Goal: Find specific page/section: Find specific page/section

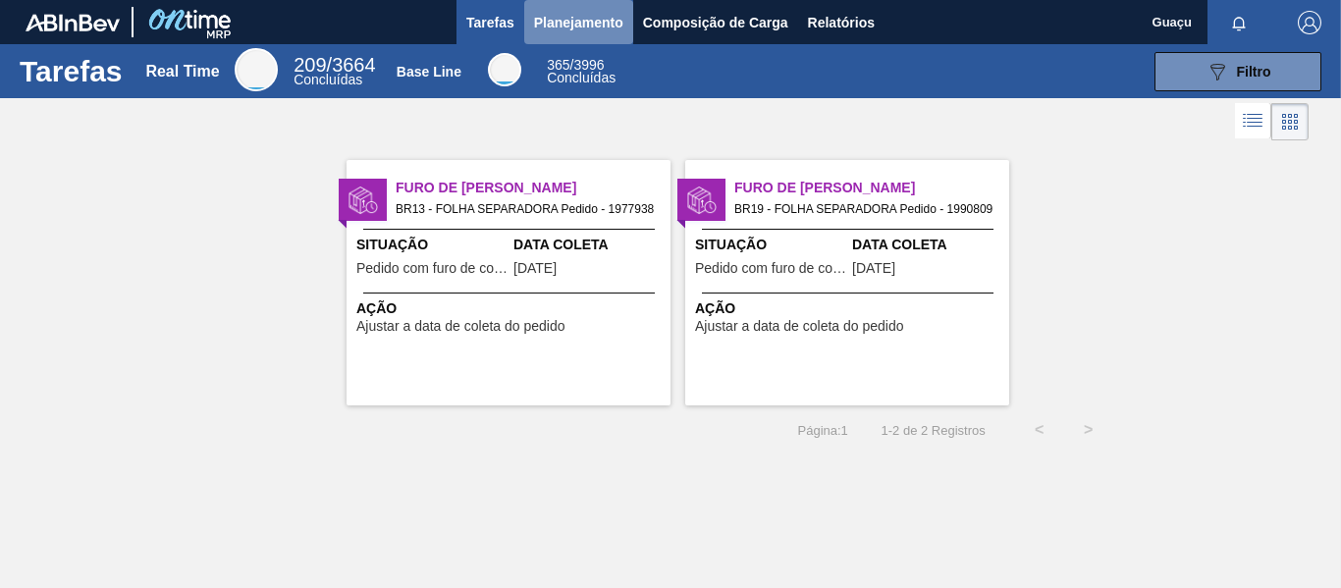
click at [570, 27] on span "Planejamento" at bounding box center [578, 23] width 89 height 24
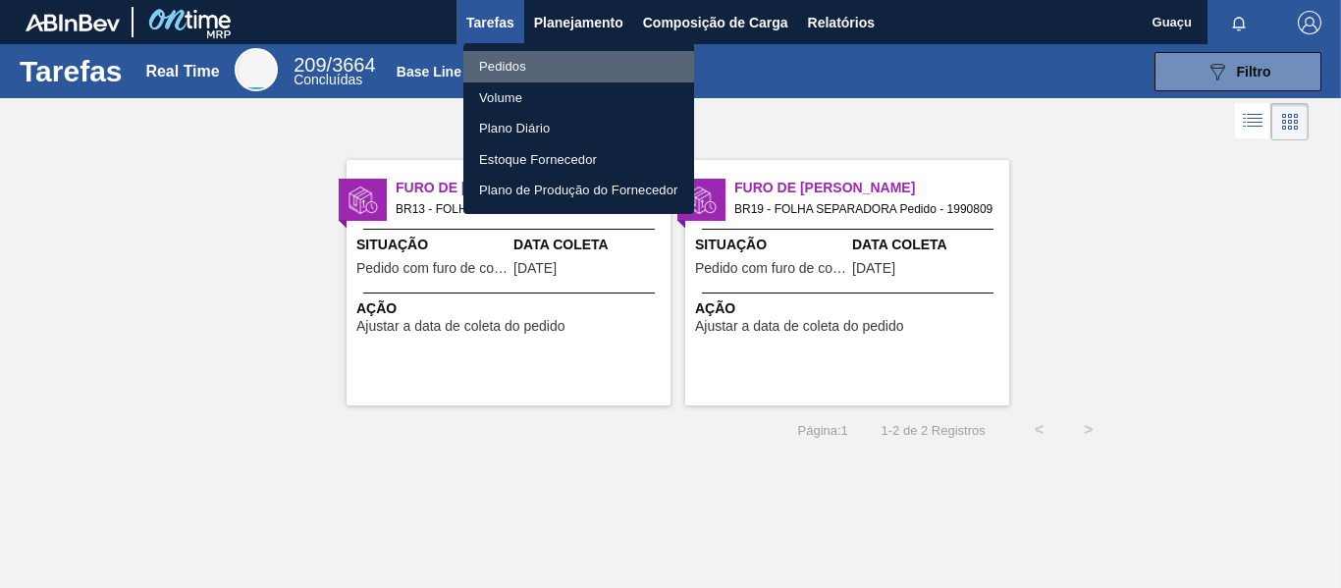
click at [538, 57] on li "Pedidos" at bounding box center [578, 66] width 231 height 31
